Goal: Task Accomplishment & Management: Complete application form

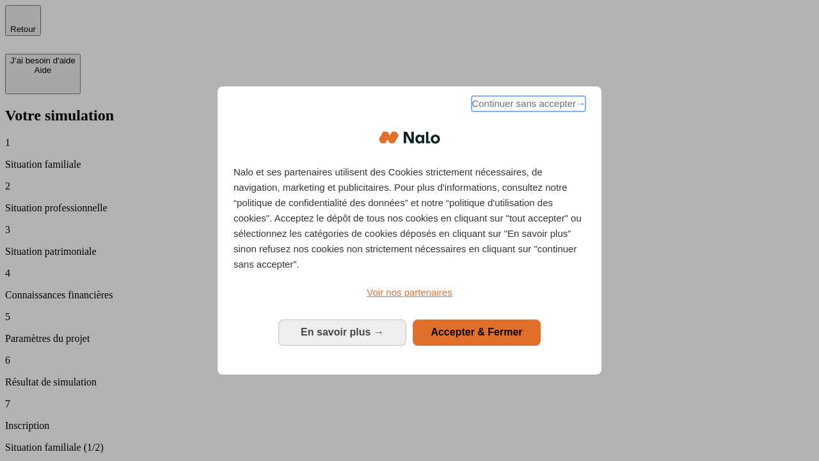
click at [527, 106] on span "Continuer sans accepter →" at bounding box center [528, 103] width 114 height 15
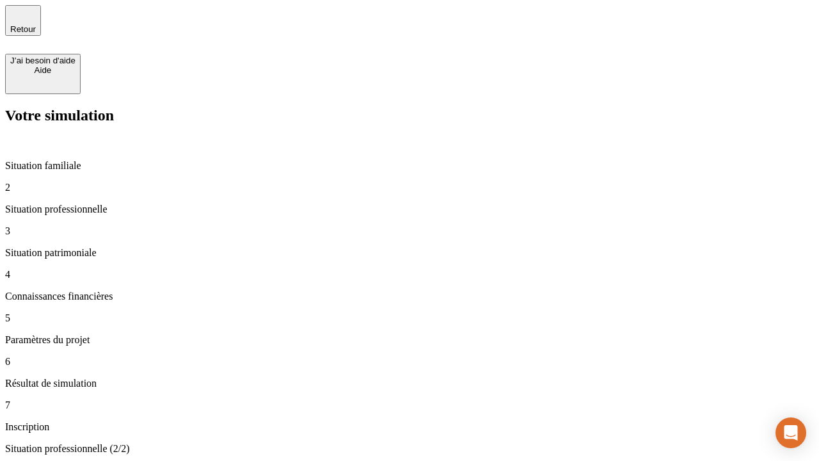
type input "30 000"
type input "1 000"
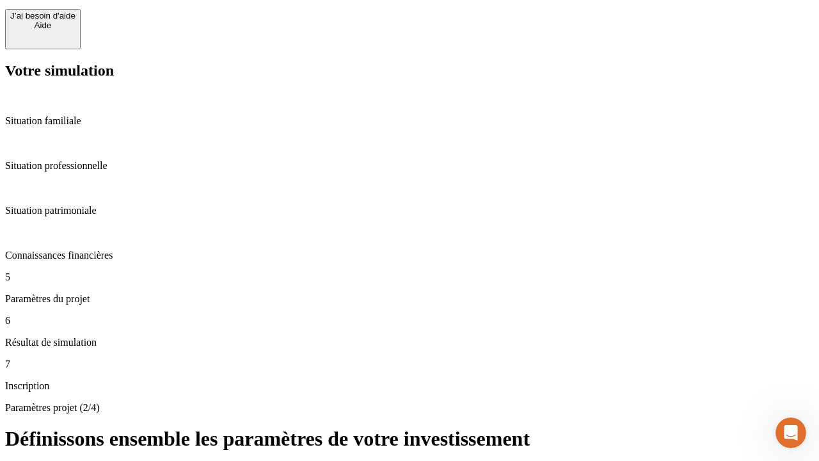
type input "65"
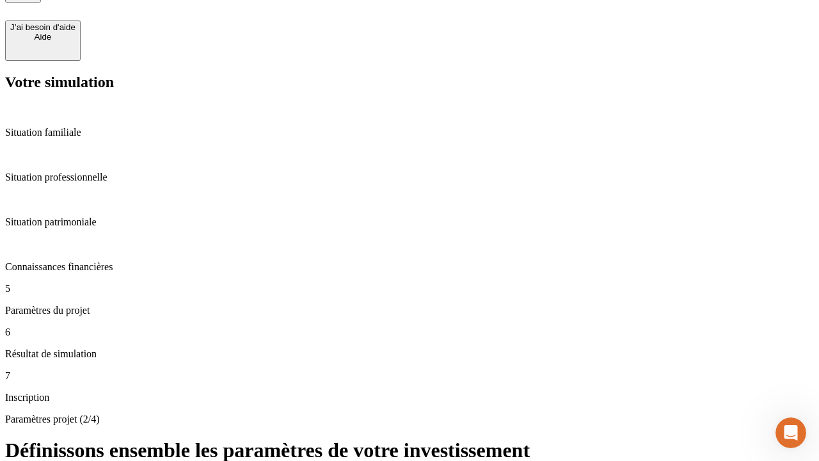
type input "5 000"
type input "640"
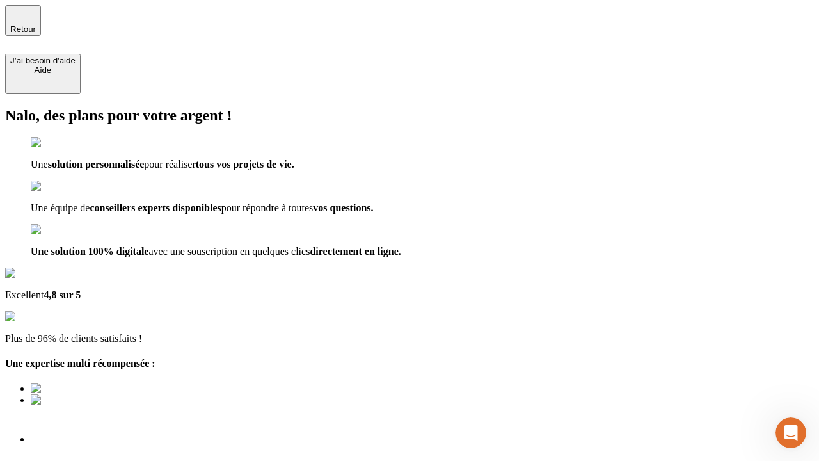
scroll to position [4, 0]
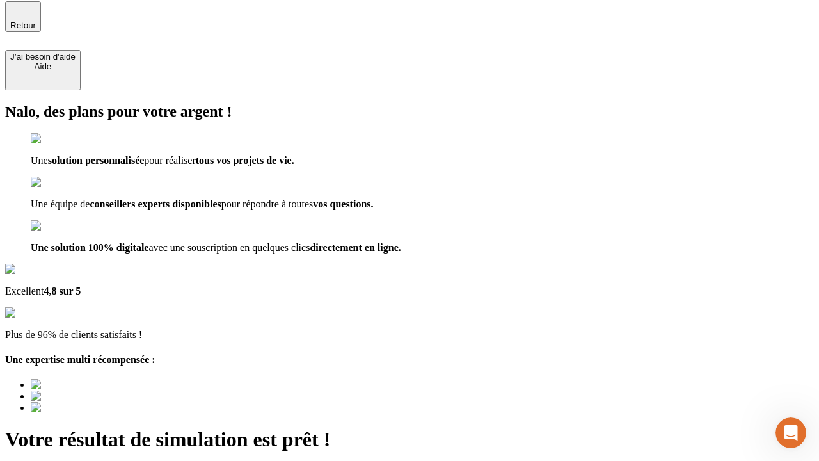
type input "[EMAIL_ADDRESS][DOMAIN_NAME]"
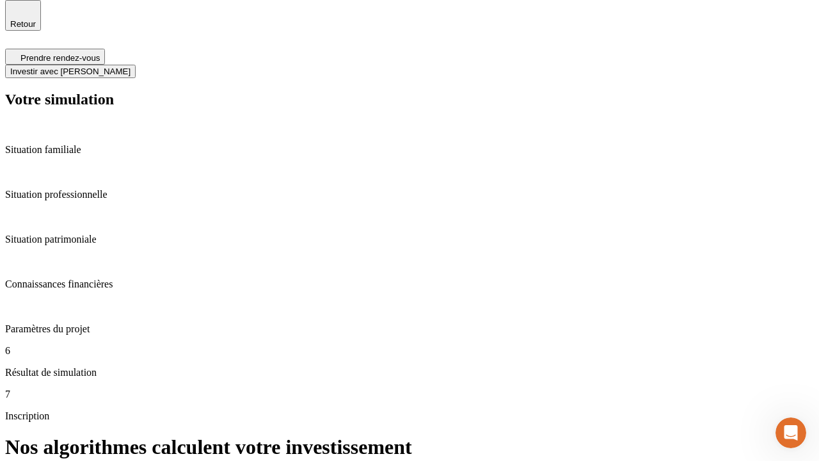
click at [130, 67] on span "Investir avec [PERSON_NAME]" at bounding box center [70, 72] width 120 height 10
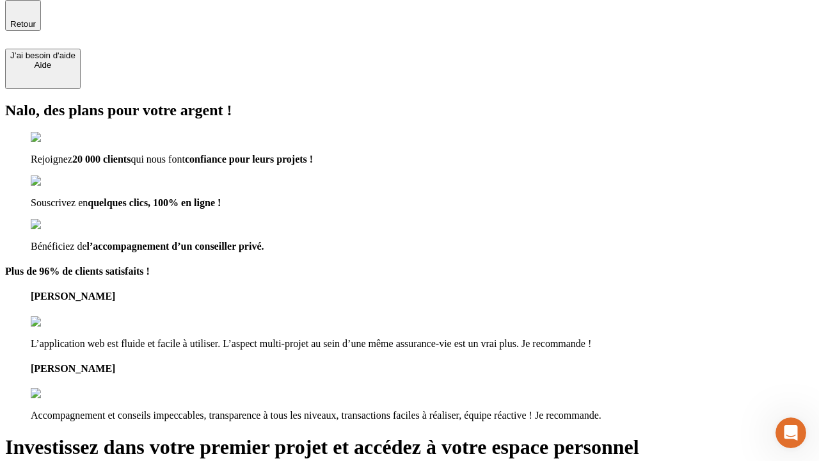
scroll to position [4, 0]
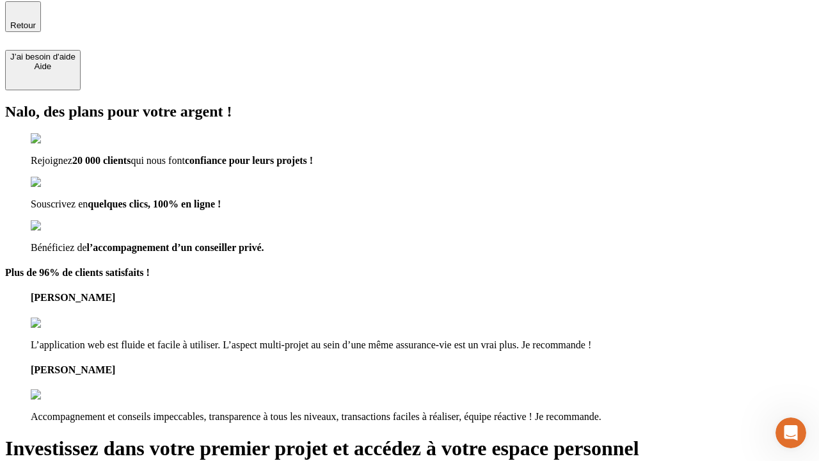
type input "[EMAIL_ADDRESS][DOMAIN_NAME]"
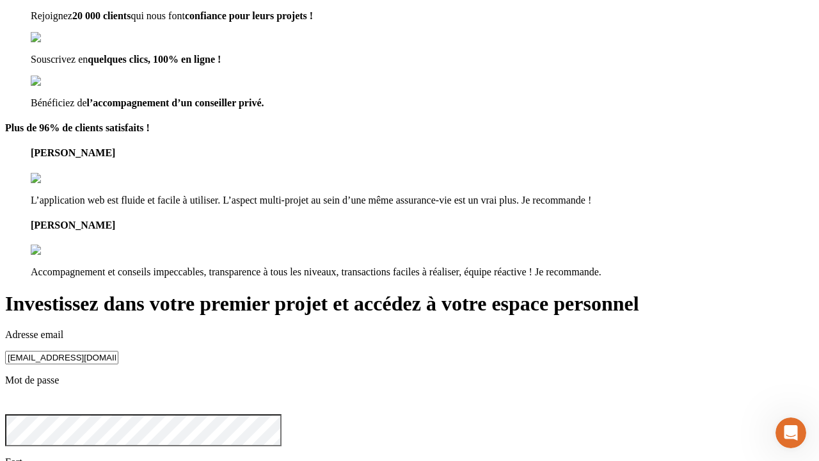
scroll to position [14, 0]
